Goal: Find specific page/section: Find specific page/section

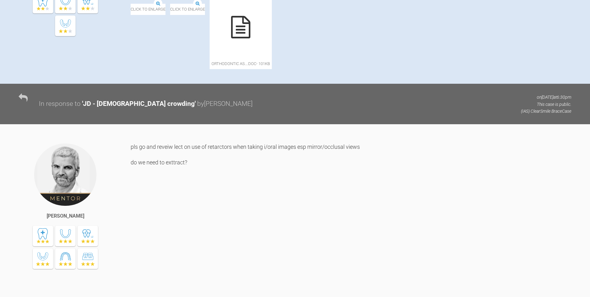
scroll to position [218, 0]
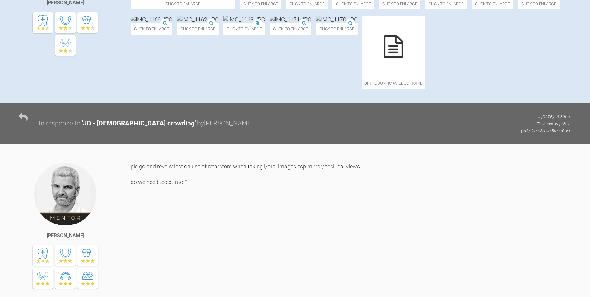
click at [316, 23] on img at bounding box center [337, 20] width 42 height 8
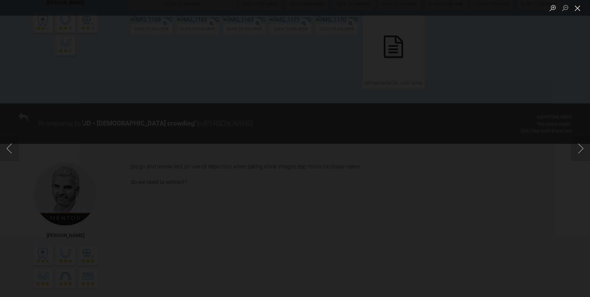
click at [574, 7] on button "Close lightbox" at bounding box center [577, 7] width 12 height 11
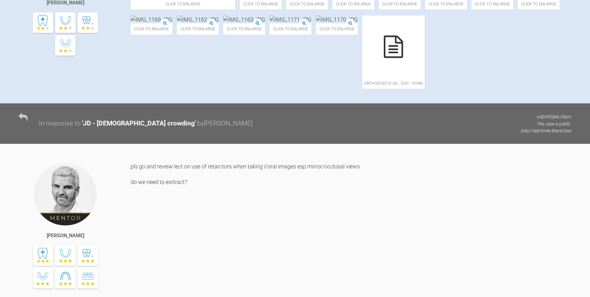
click at [311, 23] on img at bounding box center [291, 20] width 42 height 8
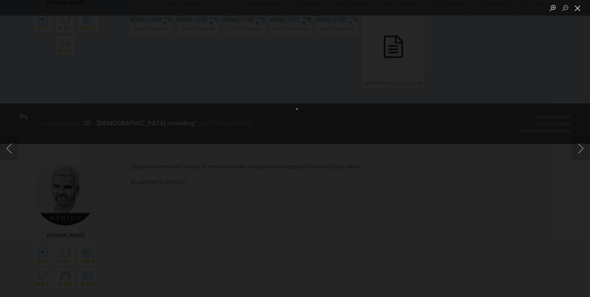
click at [580, 5] on button "Close lightbox" at bounding box center [577, 7] width 12 height 11
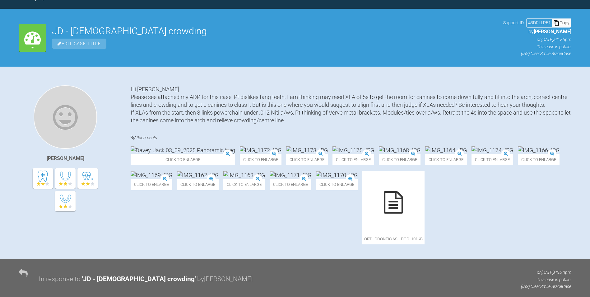
scroll to position [0, 0]
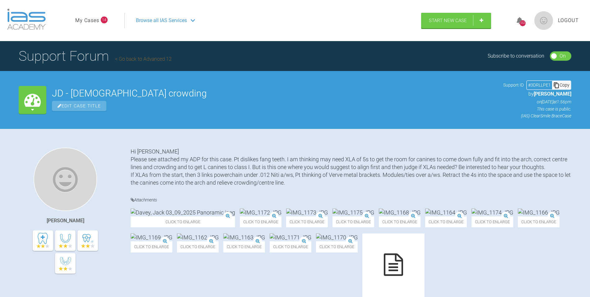
click at [94, 24] on link "My Cases" at bounding box center [87, 20] width 24 height 8
